Goal: Navigation & Orientation: Find specific page/section

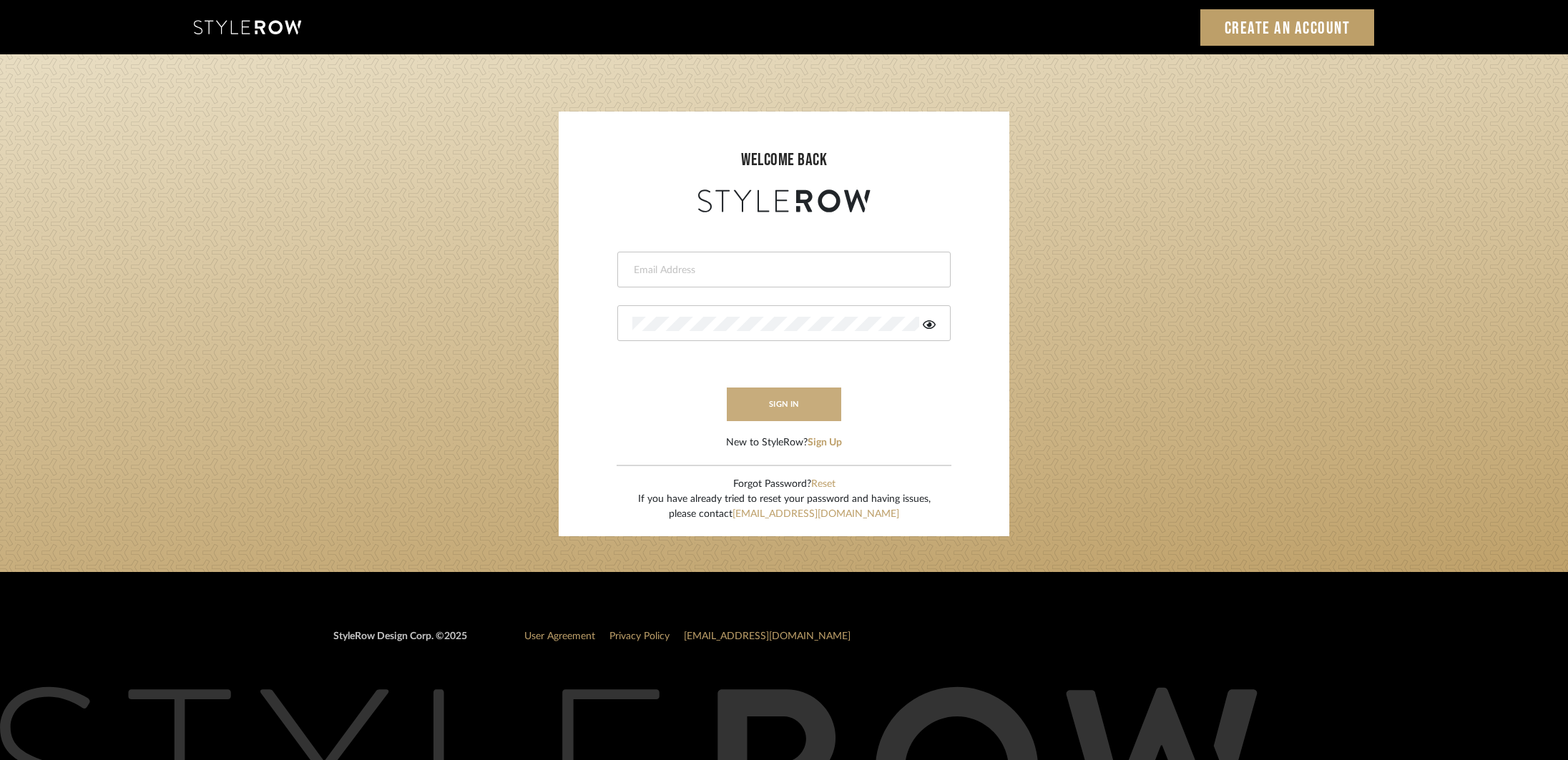
type input "Katy@klointeriors.com"
drag, startPoint x: 765, startPoint y: 413, endPoint x: 904, endPoint y: 408, distance: 139.1
click at [765, 413] on button "sign in" at bounding box center [784, 404] width 115 height 34
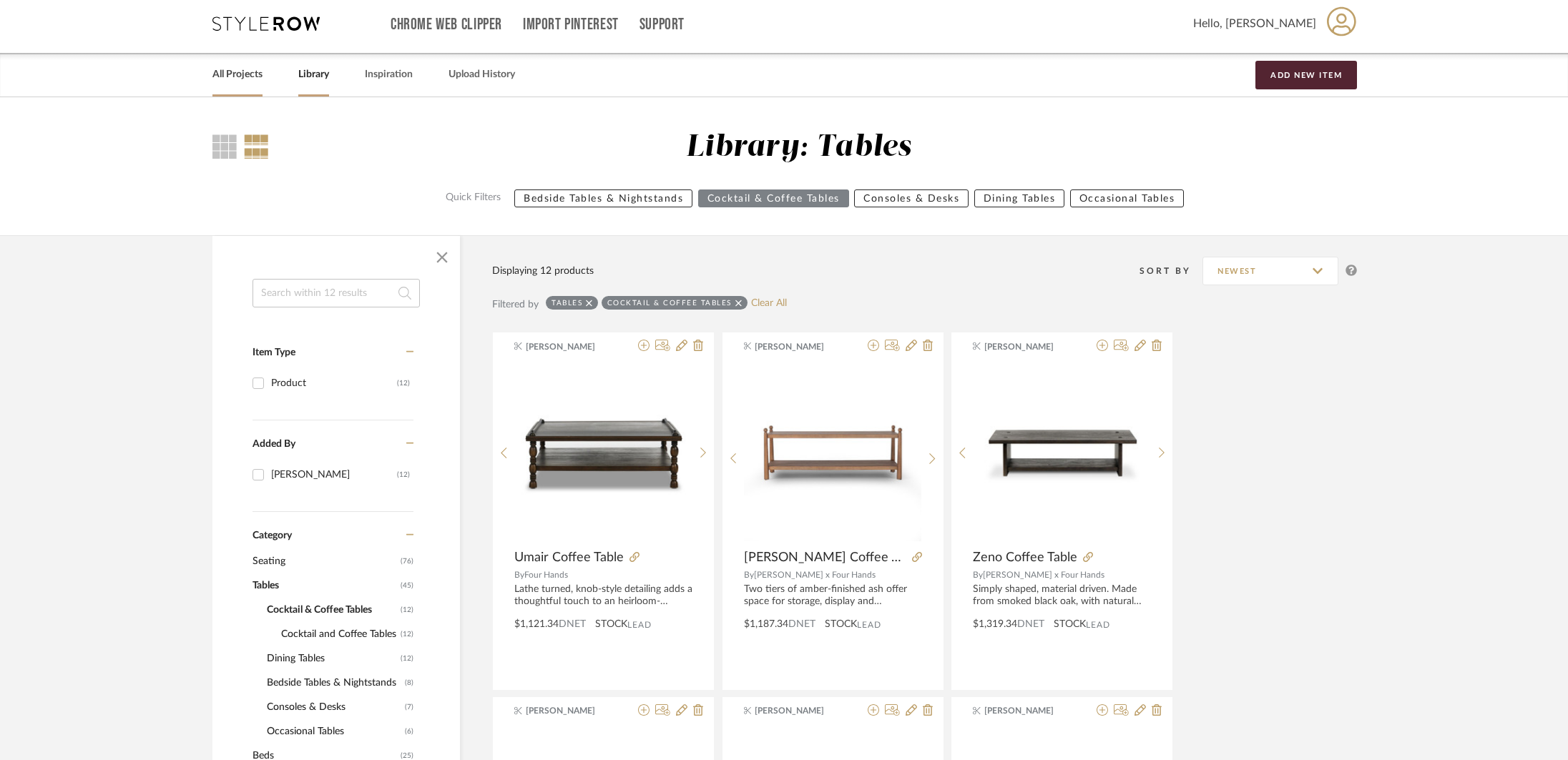
scroll to position [7, 0]
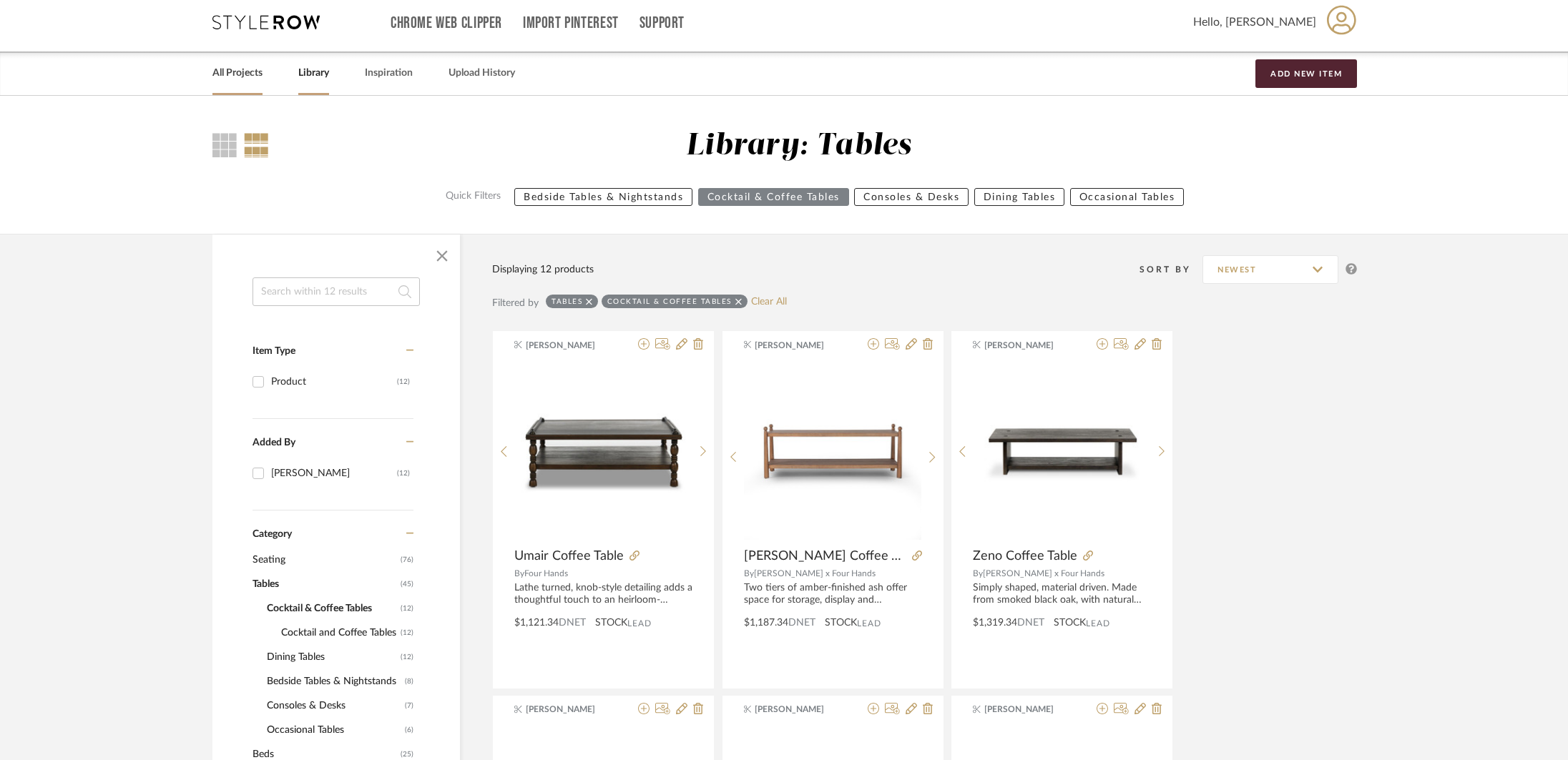
click at [243, 77] on link "All Projects" at bounding box center [238, 73] width 50 height 19
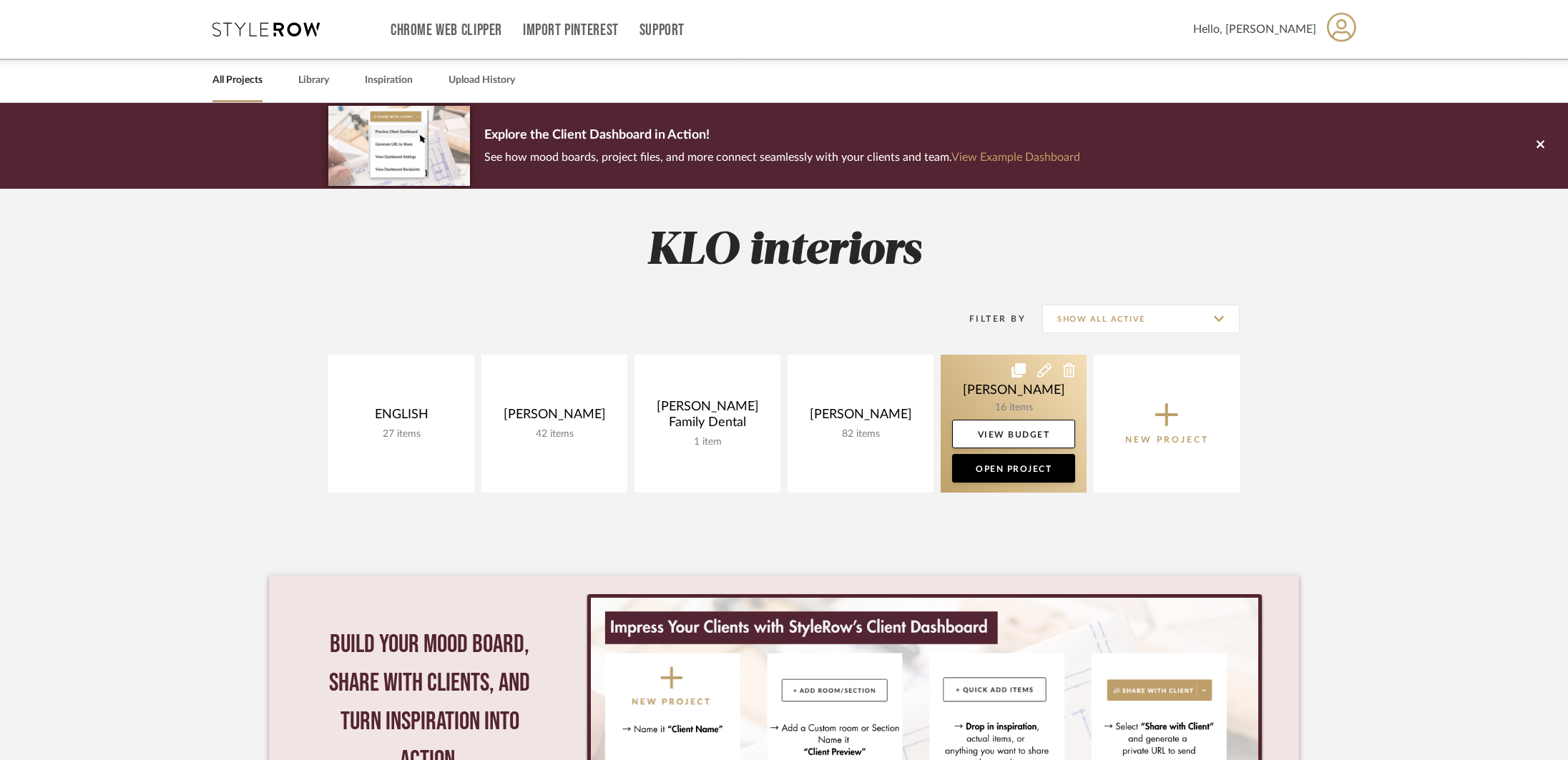
scroll to position [3, 0]
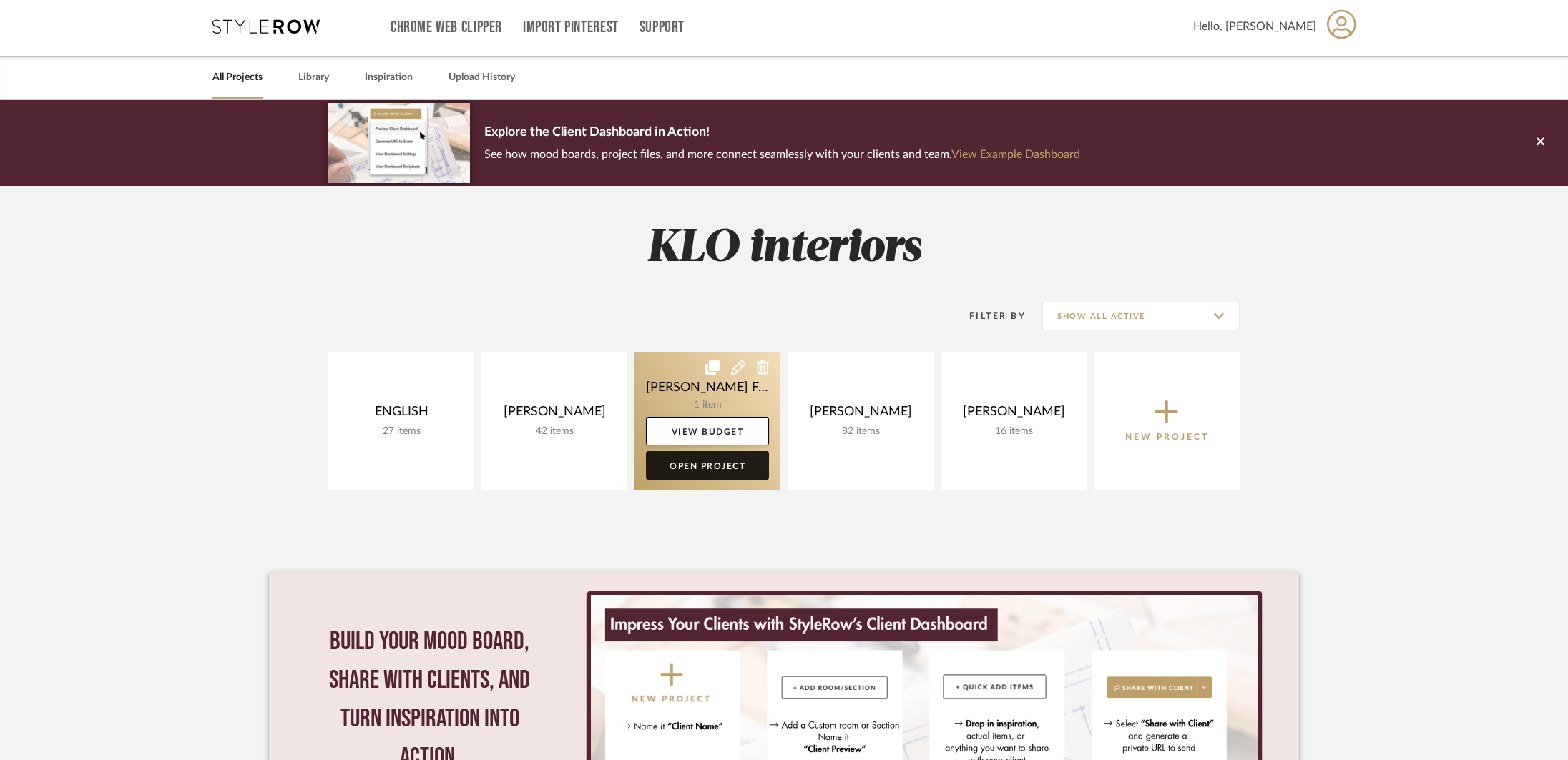
click at [707, 466] on link "Open Project" at bounding box center [707, 466] width 123 height 29
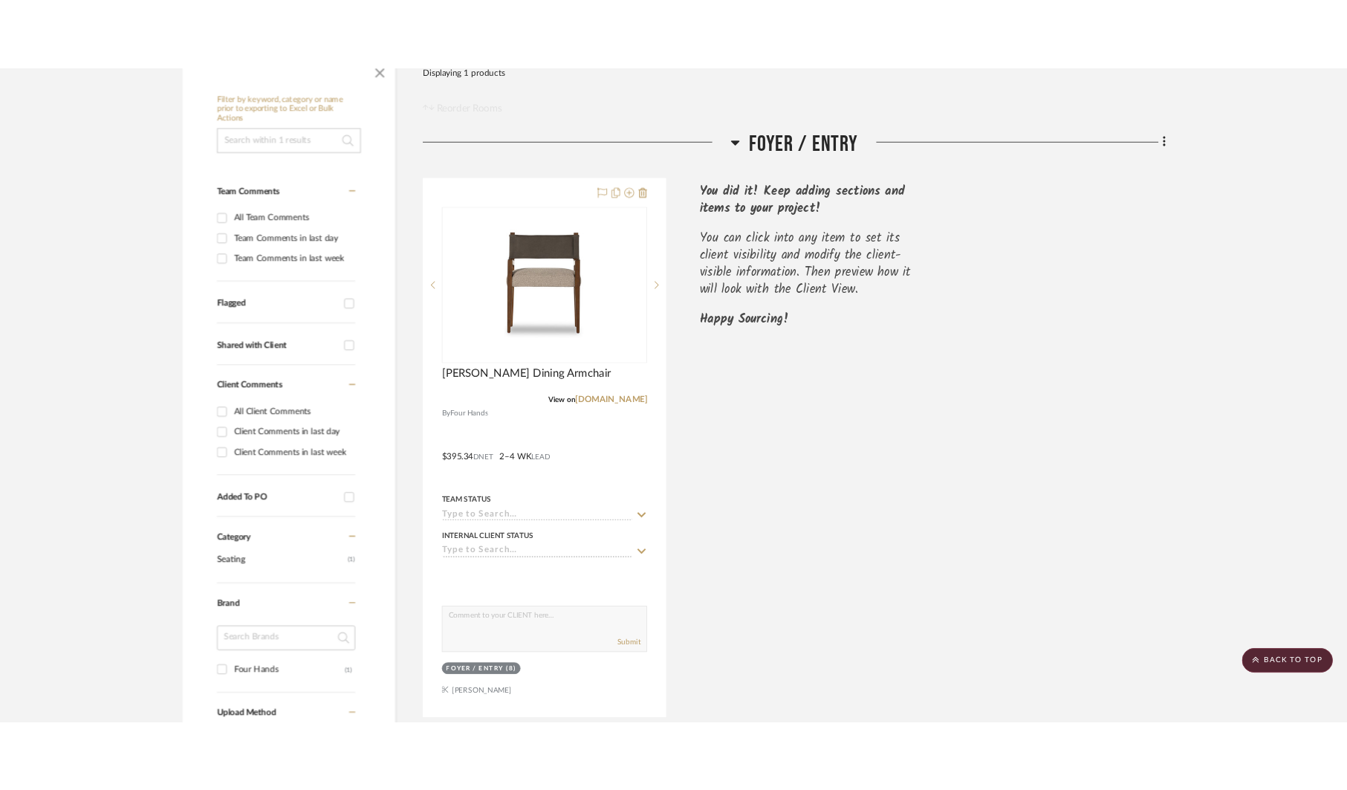
scroll to position [270, 0]
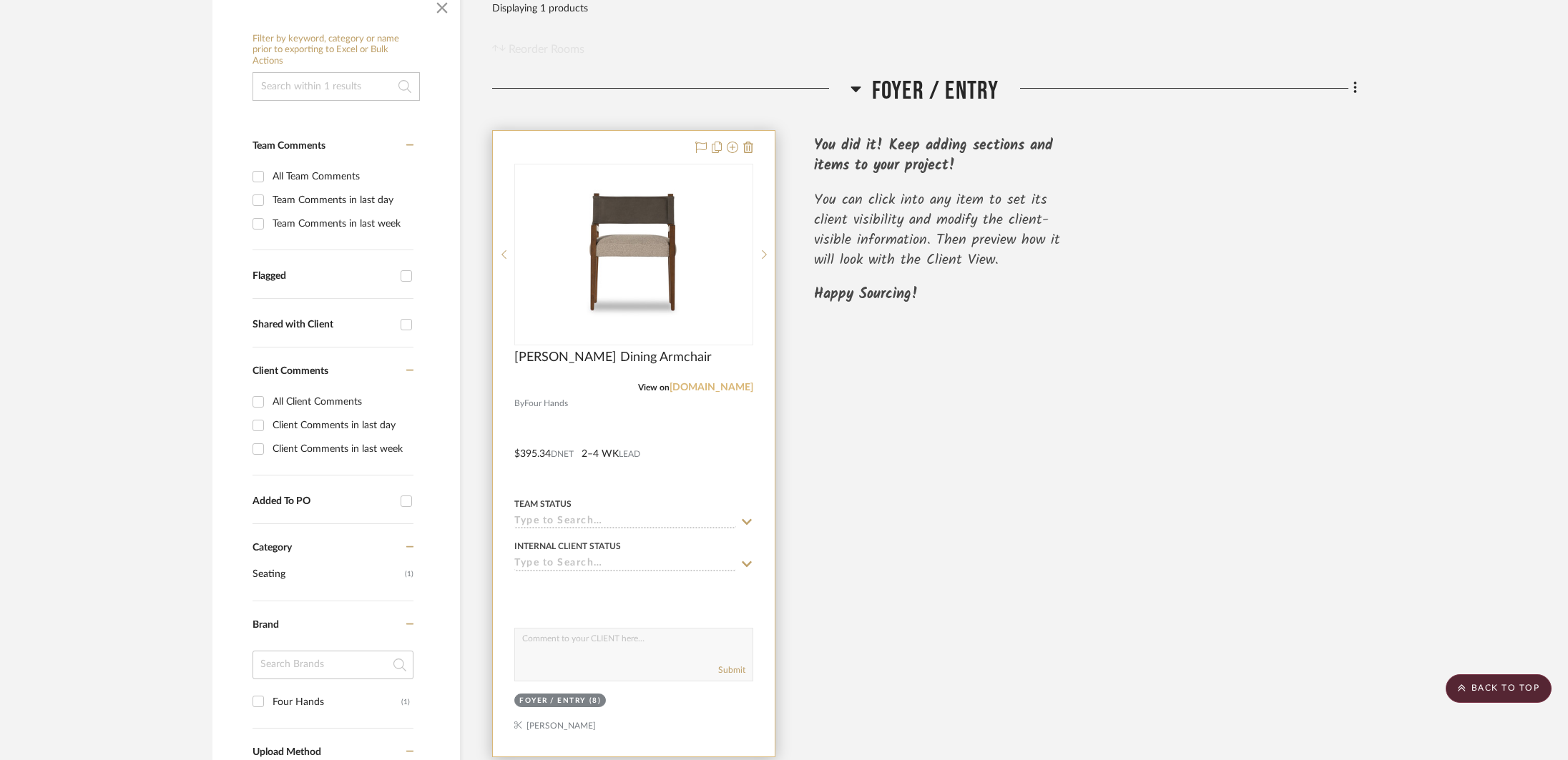
click at [728, 386] on link "[DOMAIN_NAME]" at bounding box center [710, 388] width 84 height 10
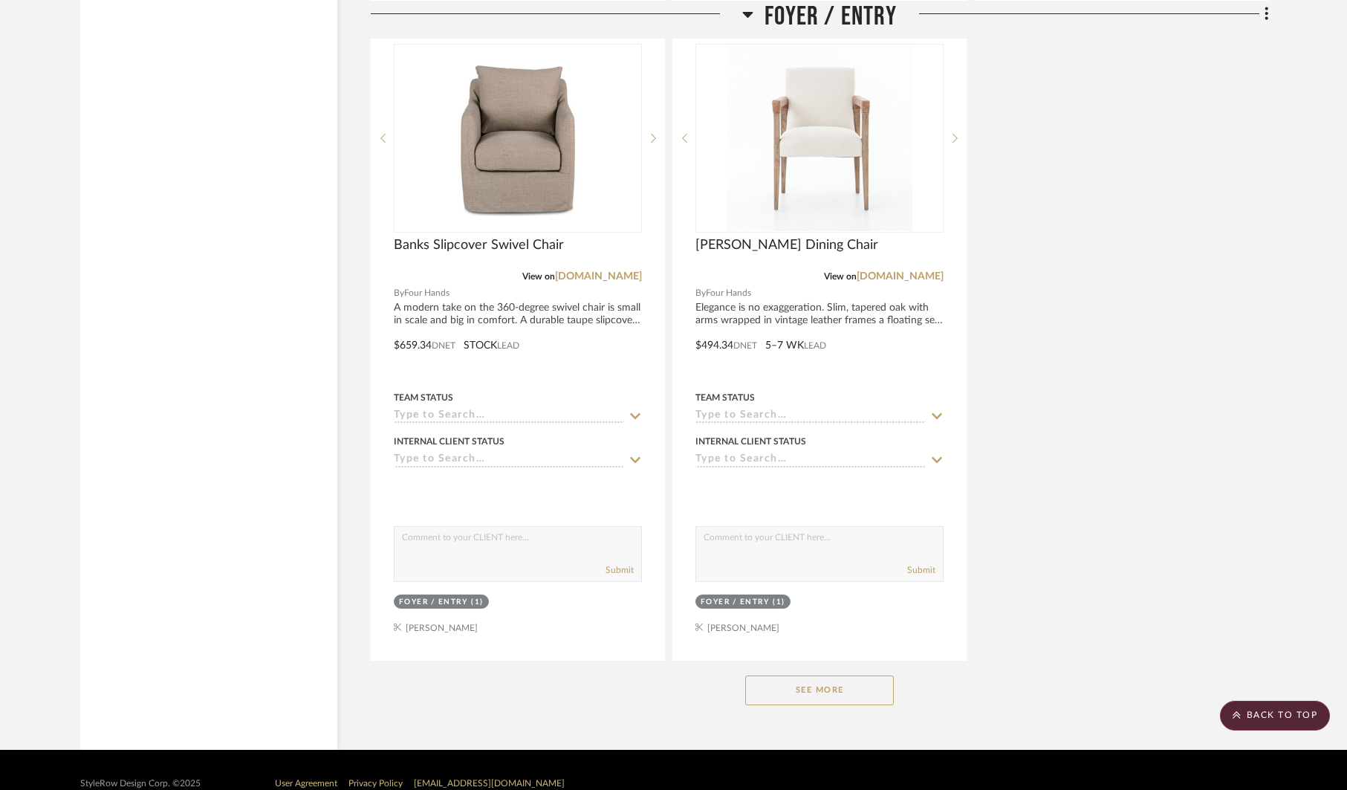
scroll to position [1740, 0]
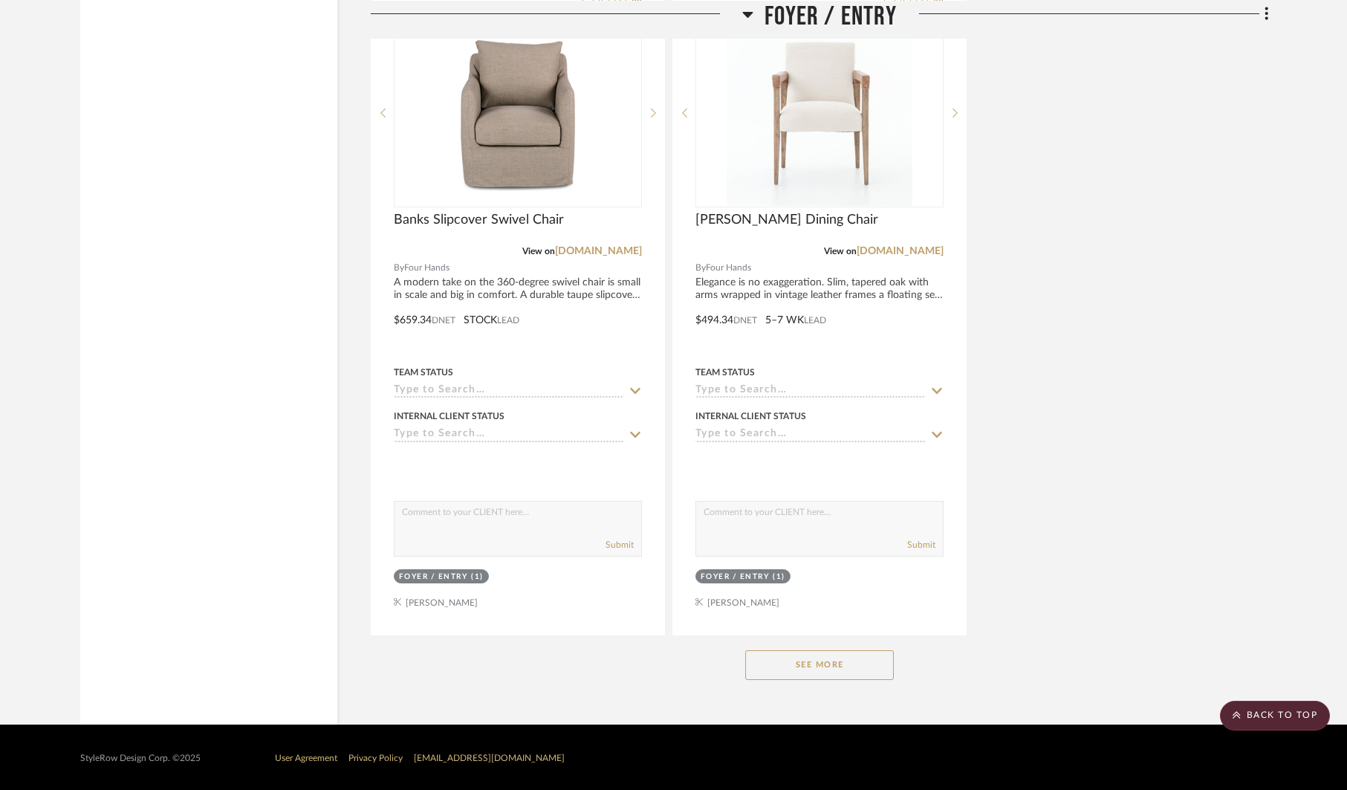
click at [889, 655] on button "See More" at bounding box center [819, 665] width 149 height 30
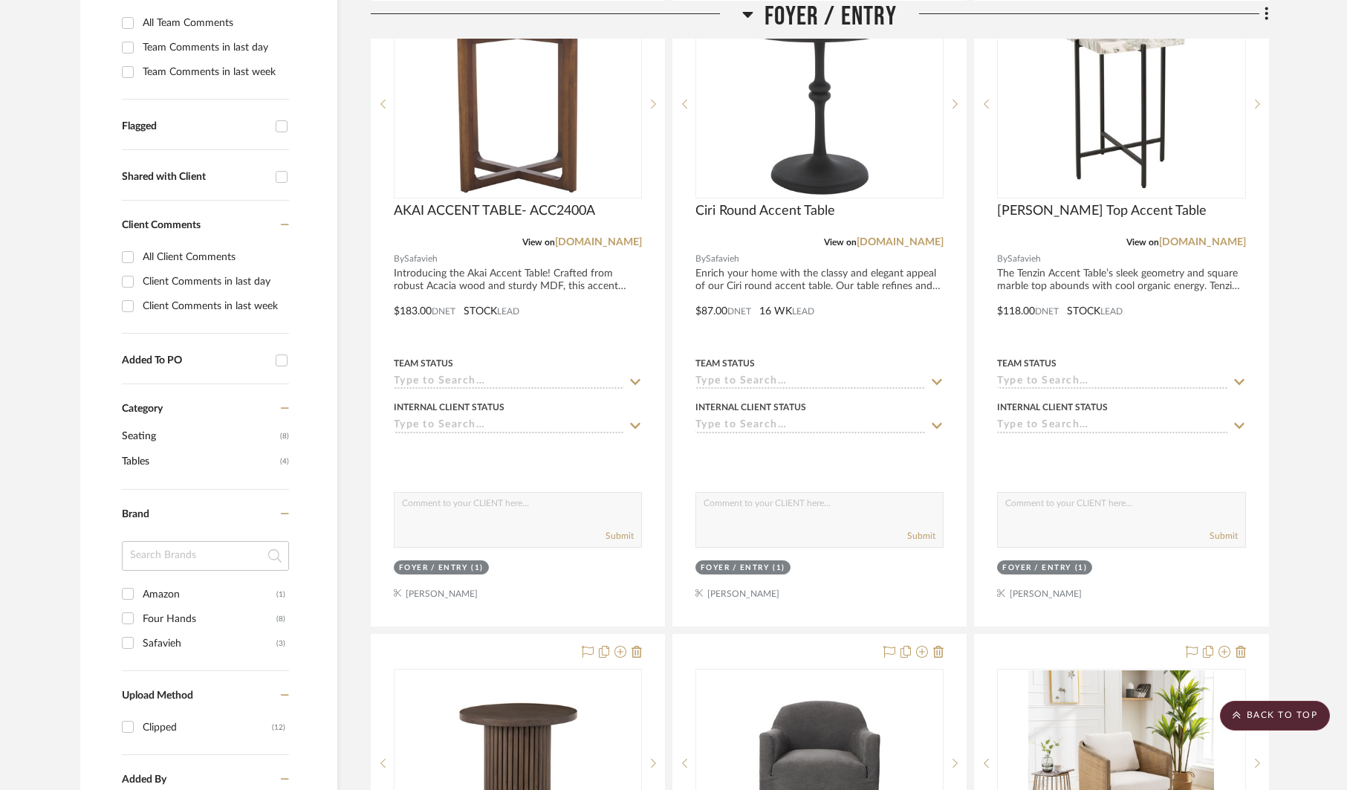
scroll to position [378, 0]
